Goal: Task Accomplishment & Management: Use online tool/utility

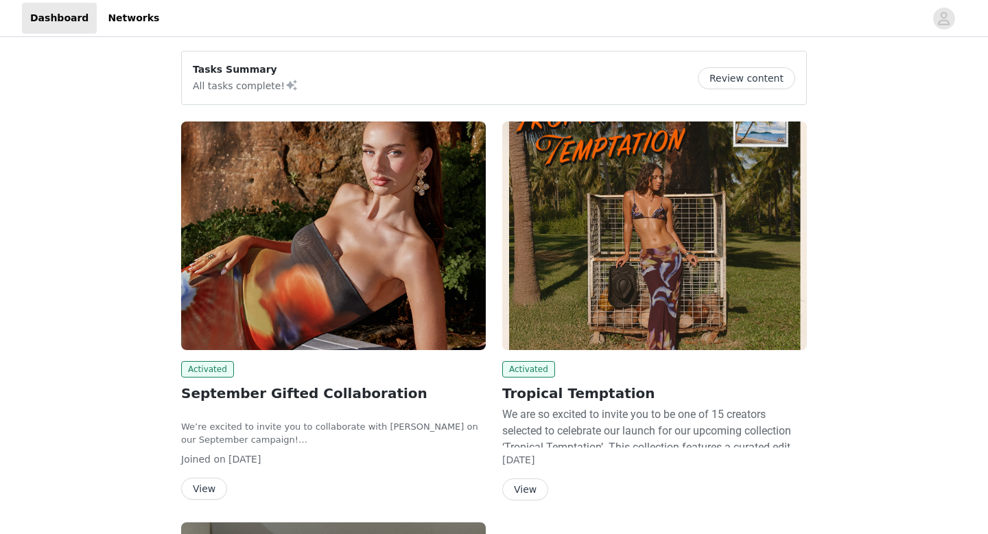
drag, startPoint x: 0, startPoint y: 0, endPoint x: 201, endPoint y: 437, distance: 480.7
click at [201, 478] on button "View" at bounding box center [204, 489] width 46 height 22
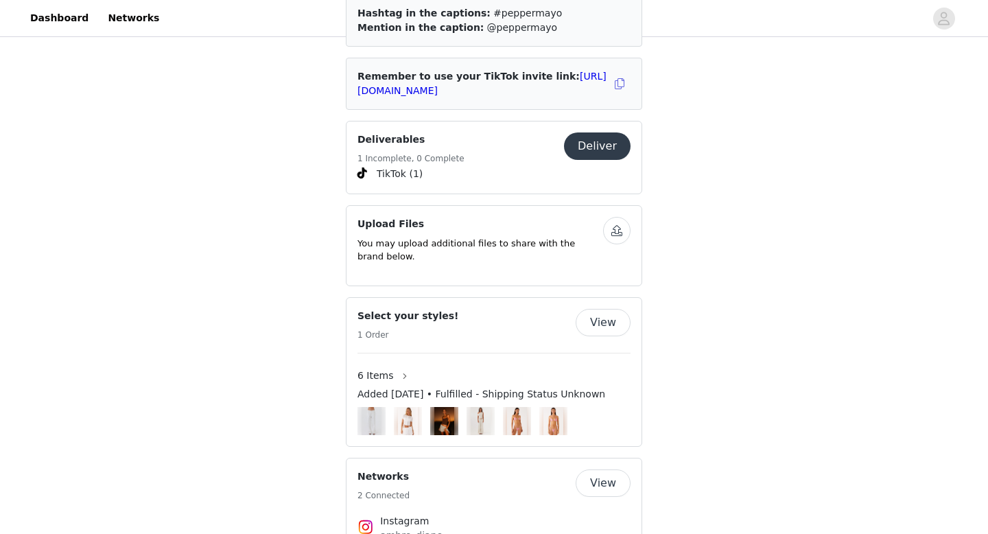
scroll to position [690, 0]
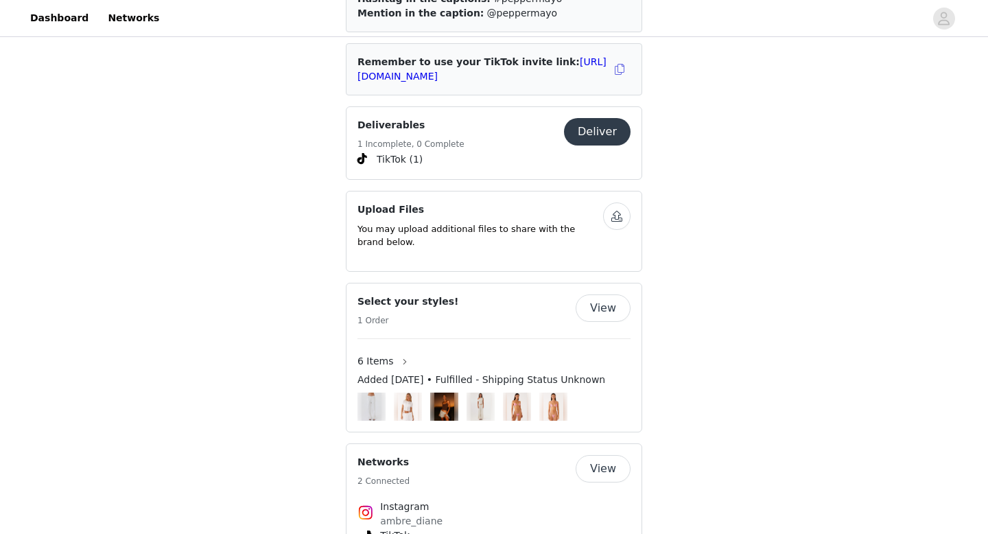
click at [614, 294] on button "View" at bounding box center [603, 307] width 55 height 27
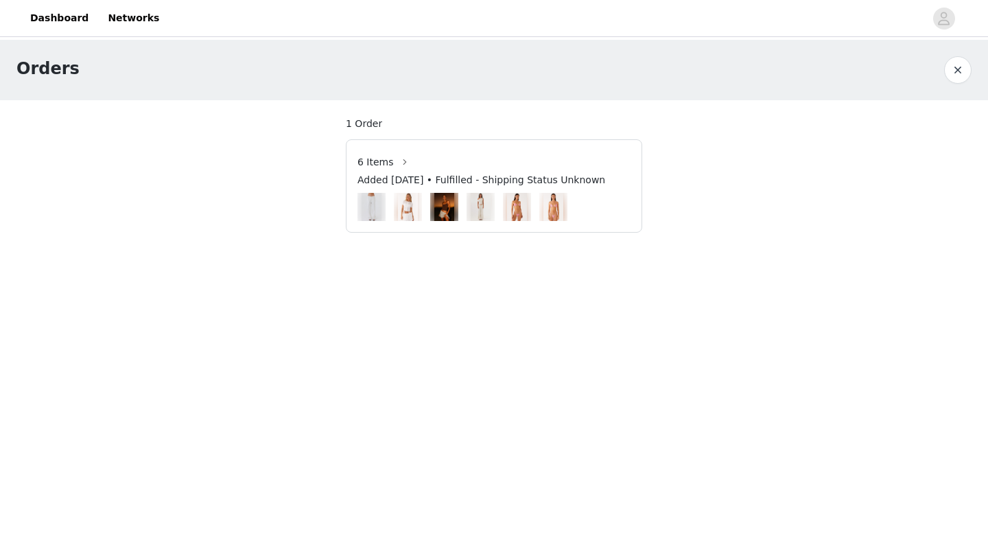
click at [378, 161] on span "6 Items" at bounding box center [376, 162] width 36 height 14
click at [397, 161] on button "button" at bounding box center [405, 162] width 22 height 22
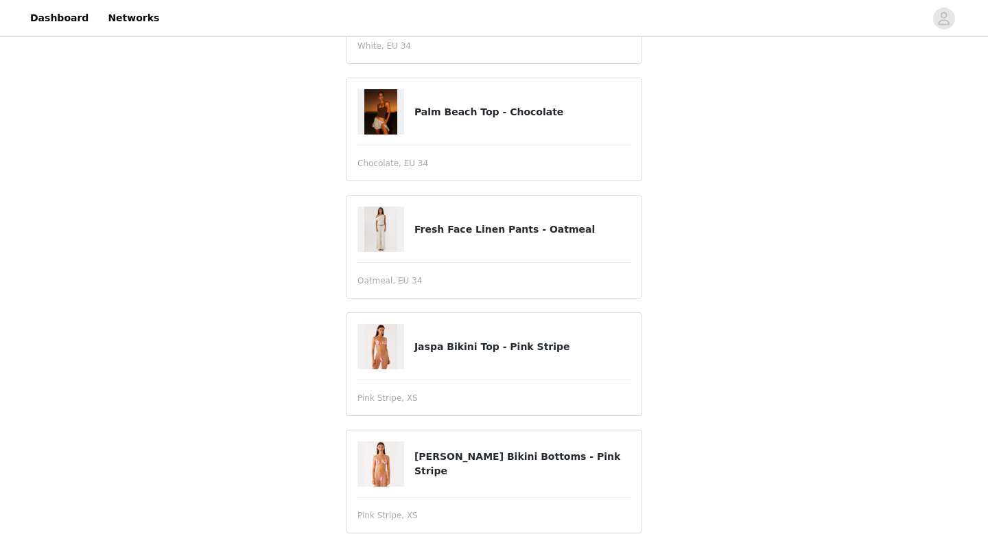
scroll to position [419, 0]
